Goal: Task Accomplishment & Management: Complete application form

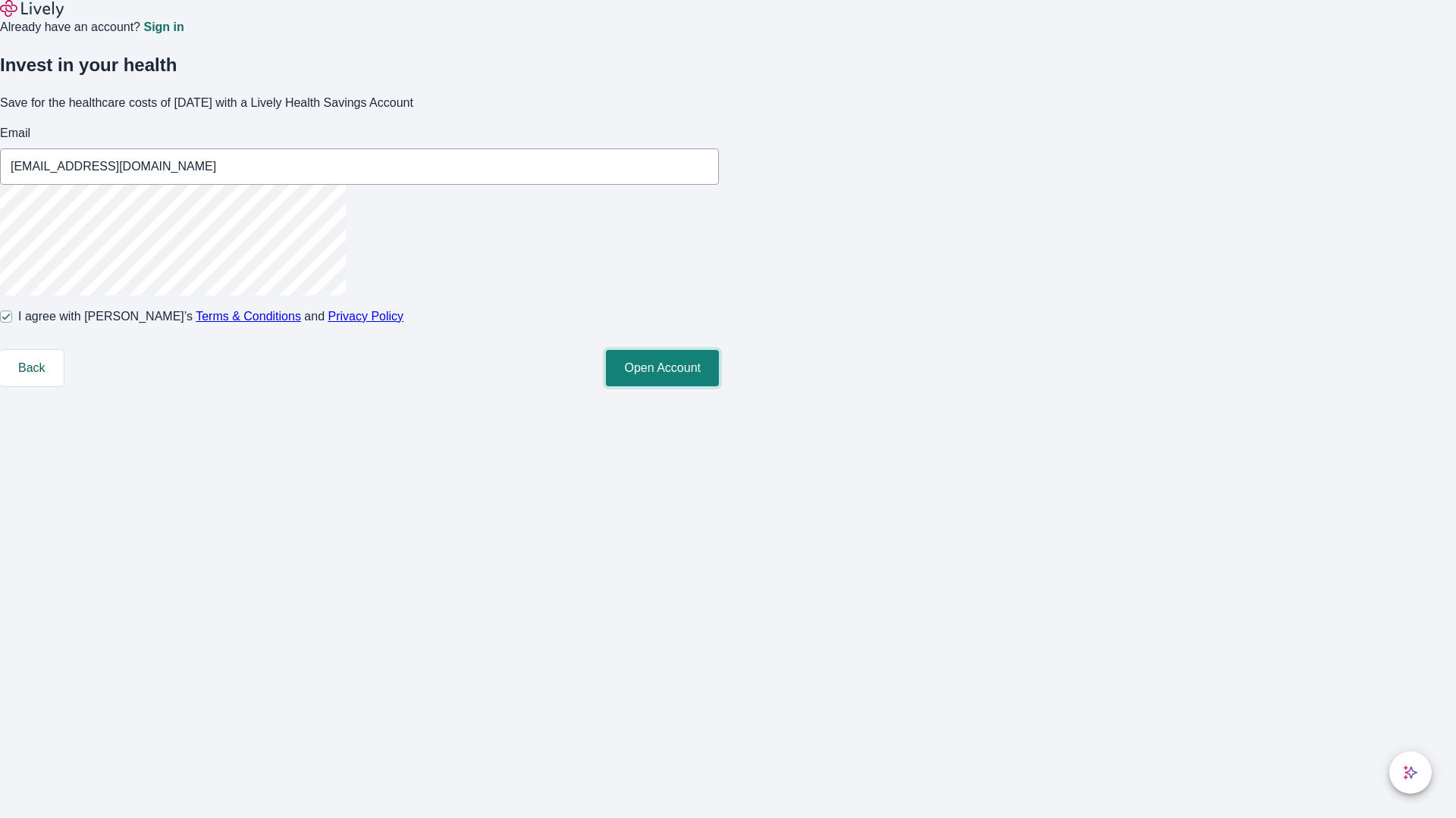
click at [718, 387] on button "Open Account" at bounding box center [662, 367] width 113 height 36
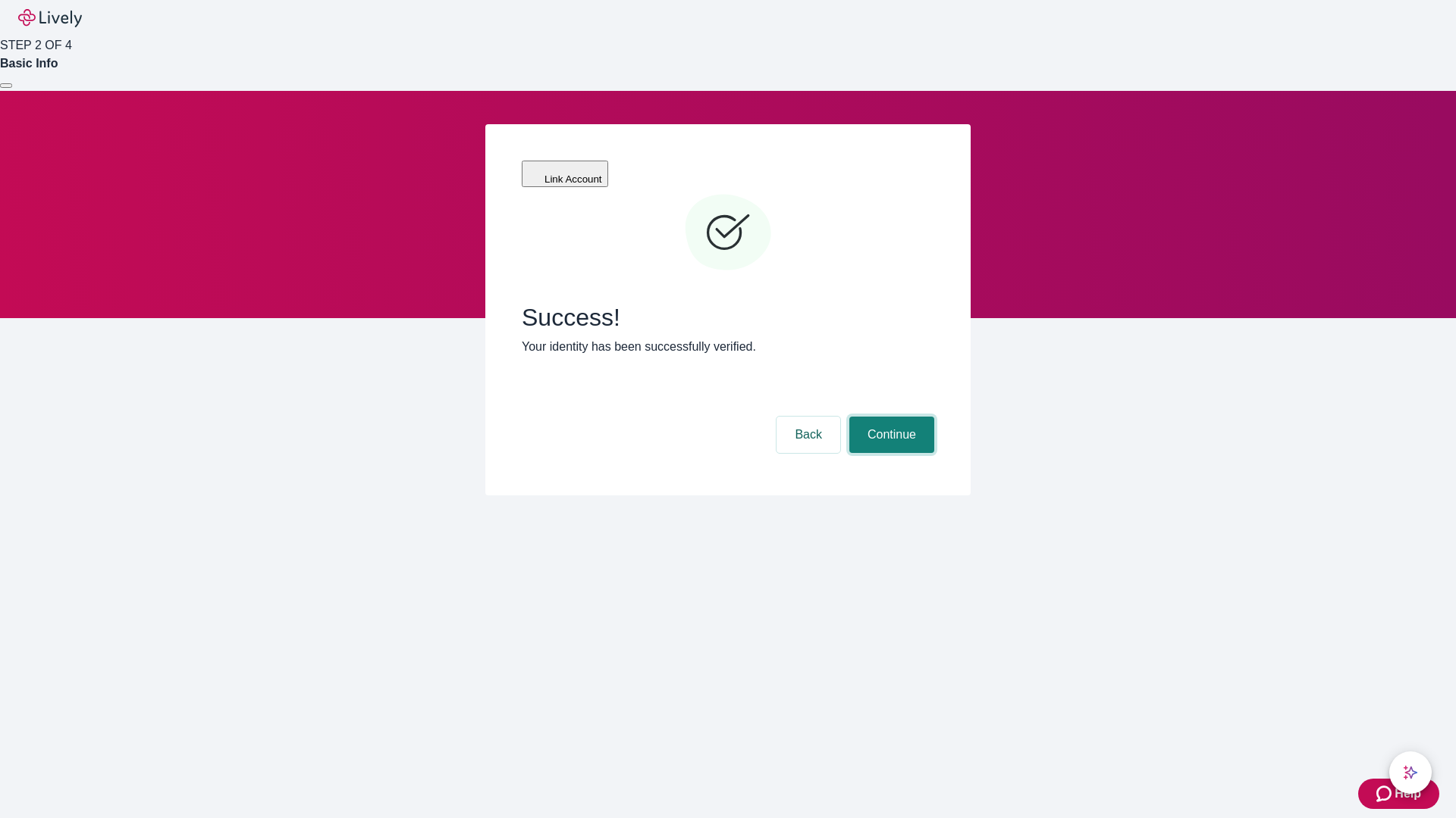
click at [889, 417] on button "Continue" at bounding box center [892, 435] width 85 height 36
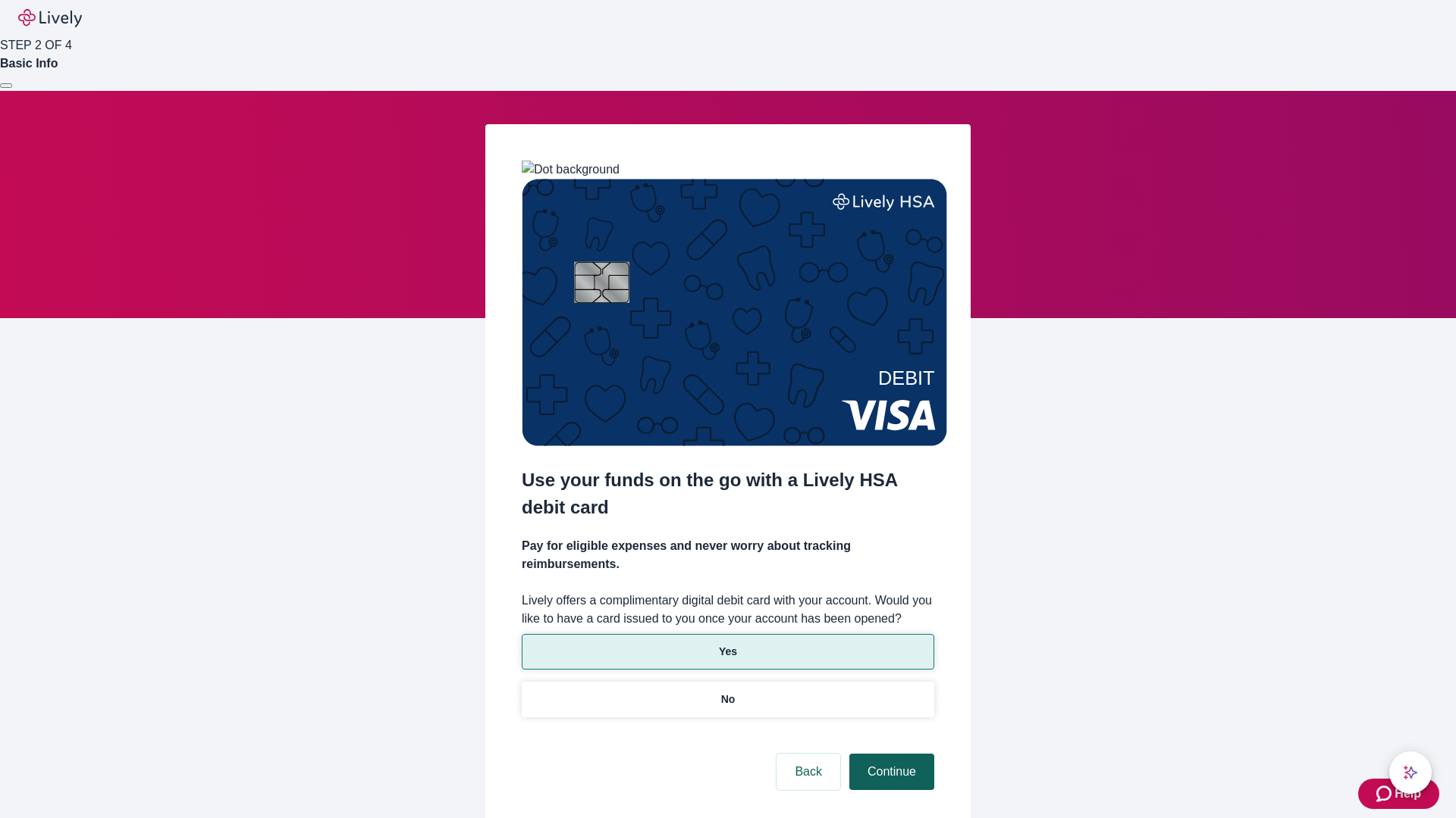
click at [727, 644] on p "Yes" at bounding box center [727, 652] width 19 height 16
click at [889, 754] on button "Continue" at bounding box center [892, 772] width 85 height 36
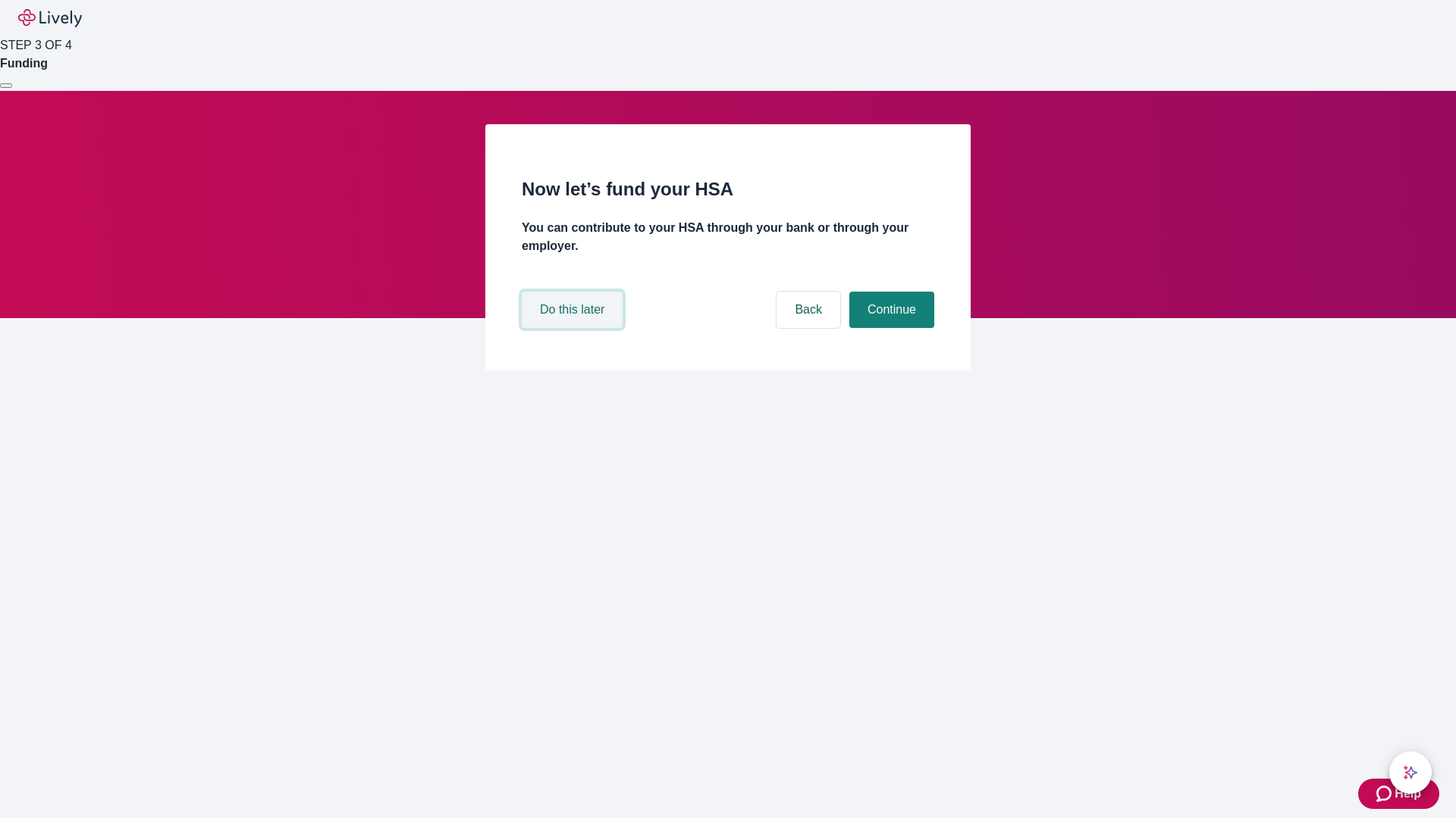
click at [574, 328] on button "Do this later" at bounding box center [572, 310] width 101 height 36
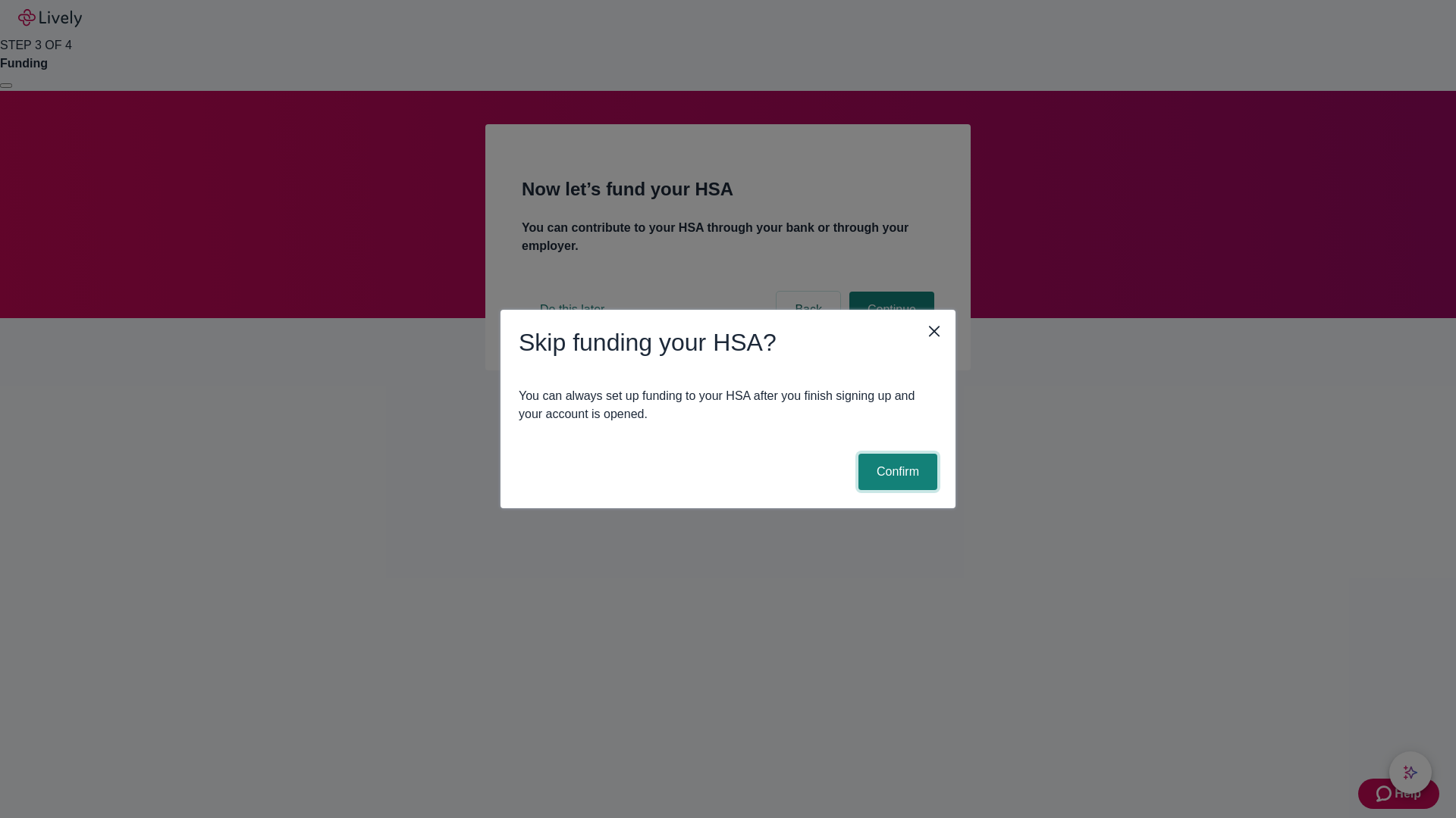
click at [895, 472] on button "Confirm" at bounding box center [897, 472] width 79 height 36
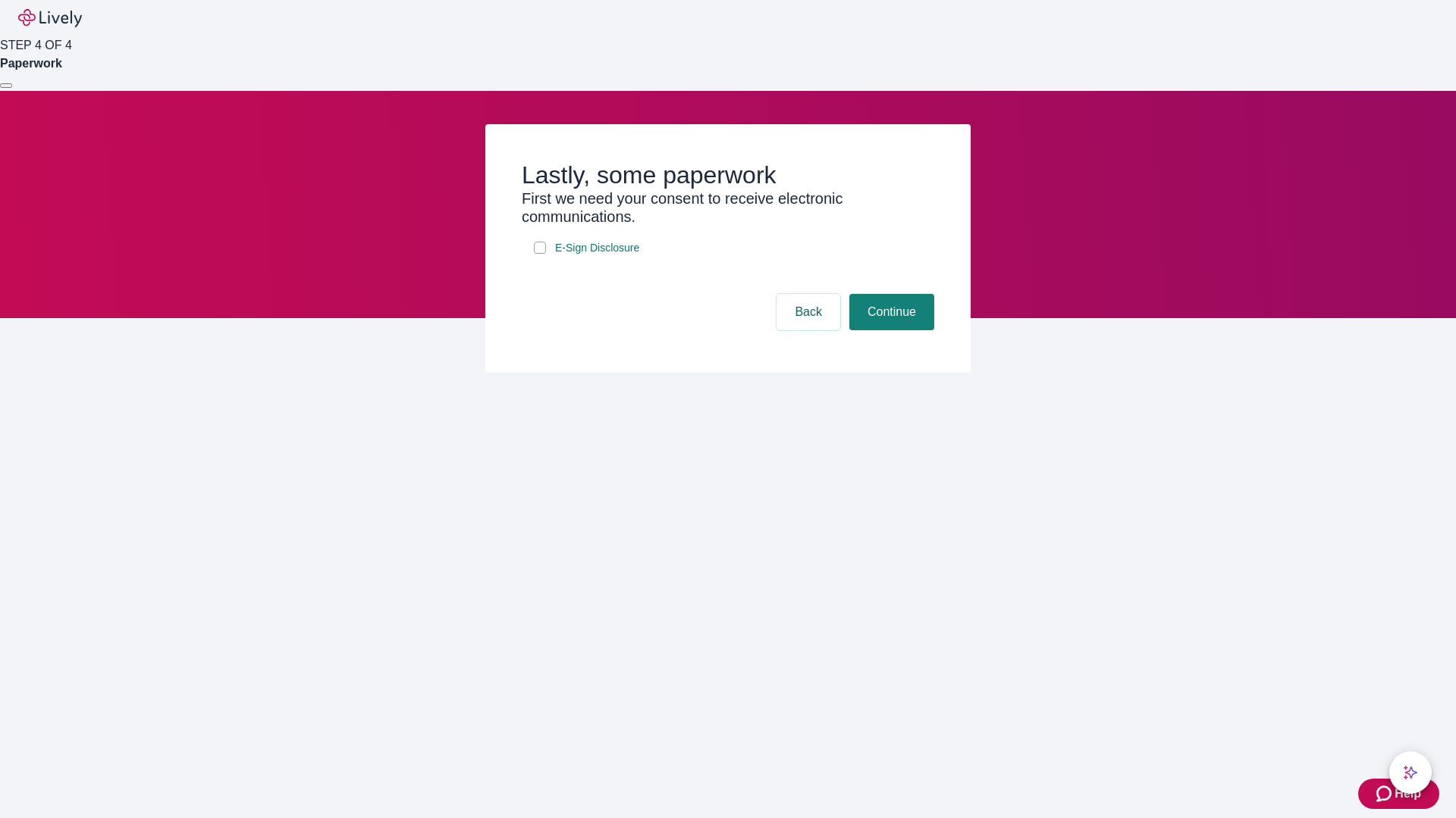
click at [539, 254] on input "E-Sign Disclosure" at bounding box center [540, 248] width 12 height 12
checkbox input "true"
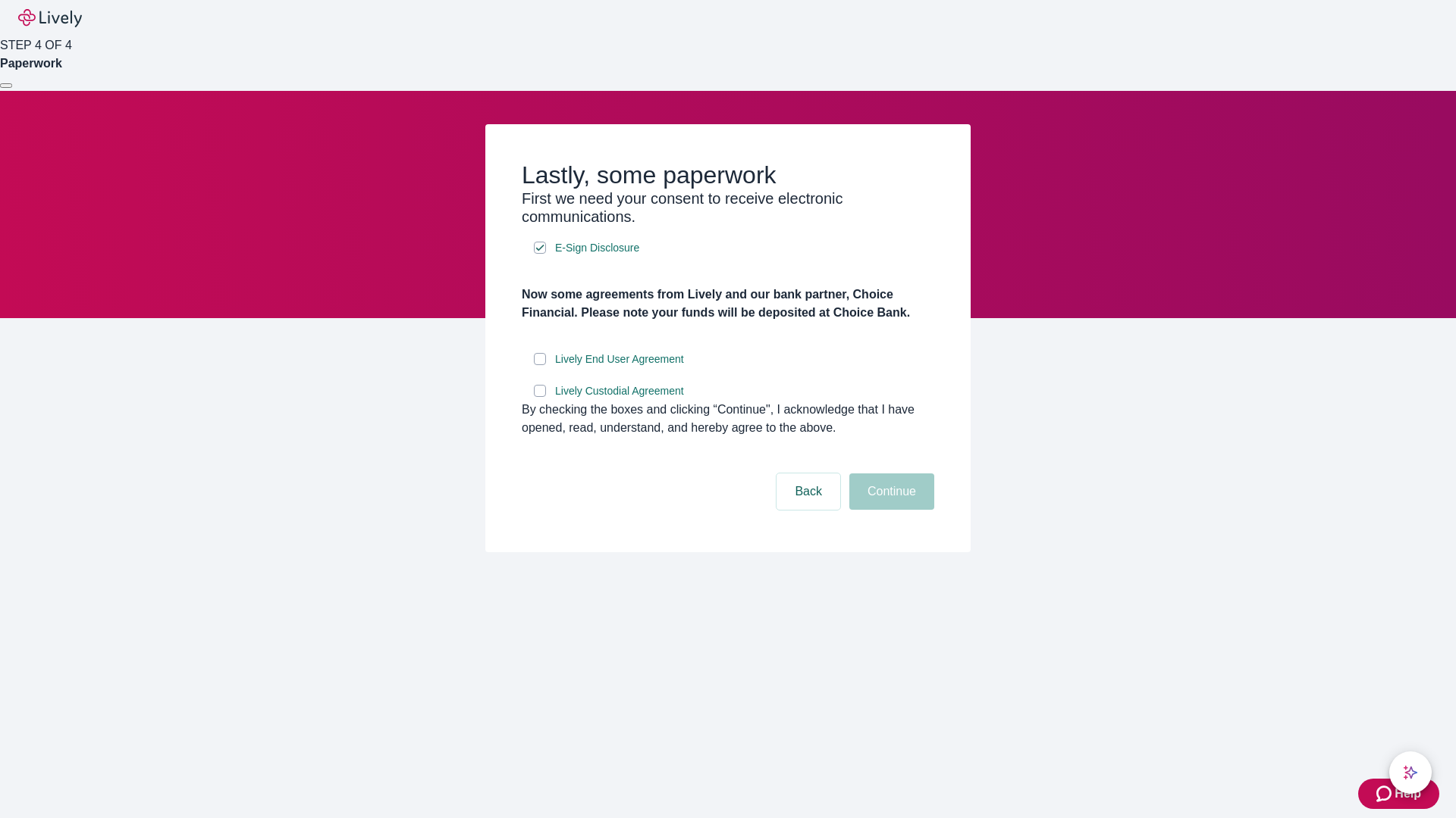
click at [539, 366] on input "Lively End User Agreement" at bounding box center [540, 359] width 12 height 12
checkbox input "true"
click at [539, 397] on input "Lively Custodial Agreement" at bounding box center [540, 391] width 12 height 12
checkbox input "true"
click at [889, 510] on button "Continue" at bounding box center [892, 491] width 85 height 36
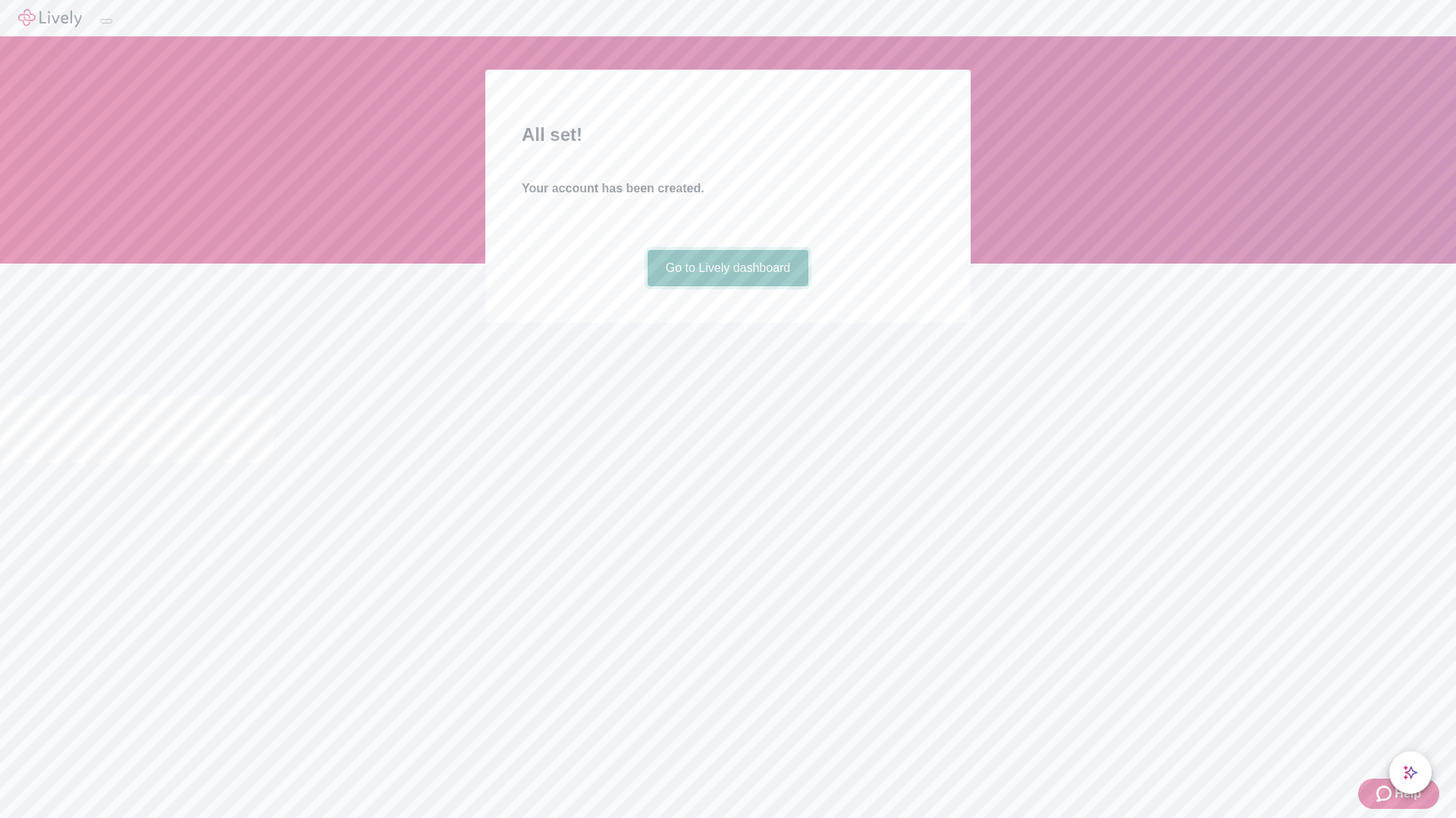
click at [727, 287] on link "Go to Lively dashboard" at bounding box center [728, 267] width 161 height 36
